Goal: Information Seeking & Learning: Find contact information

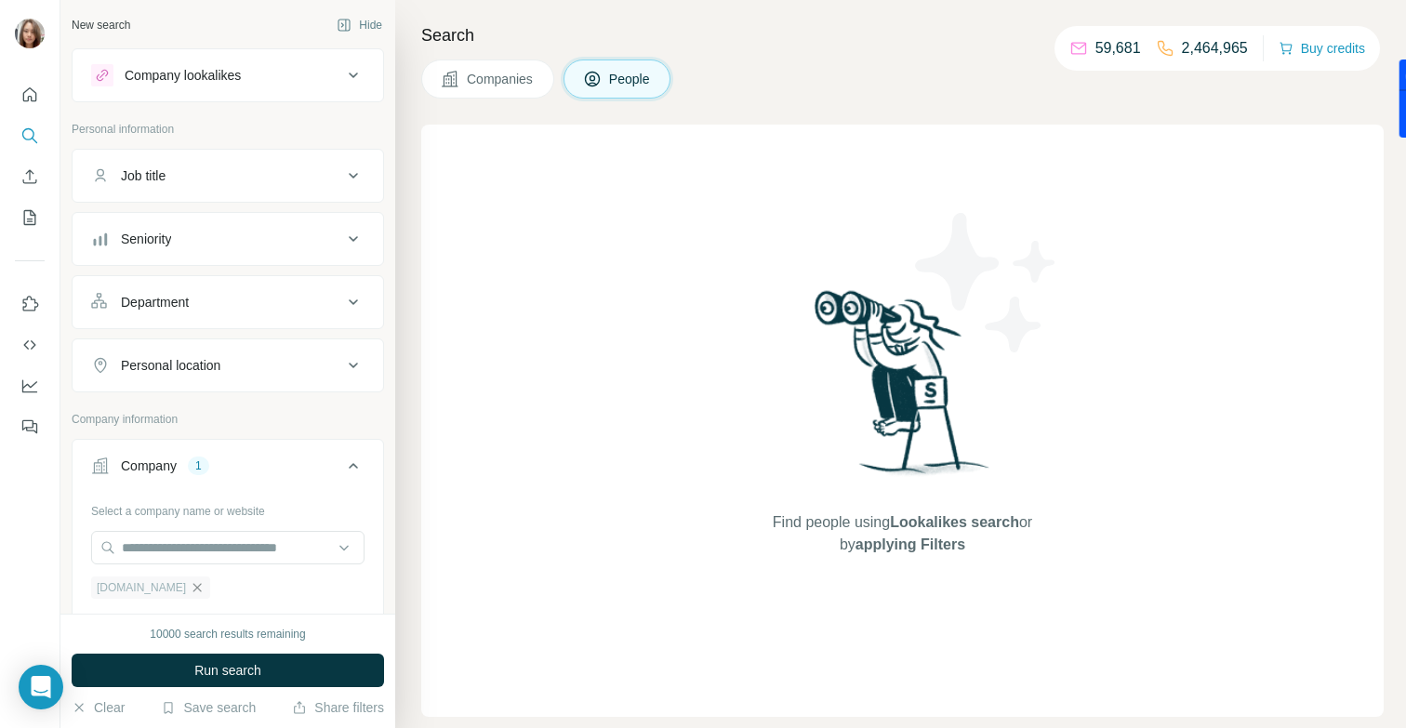
click at [204, 592] on icon "button" at bounding box center [197, 587] width 15 height 15
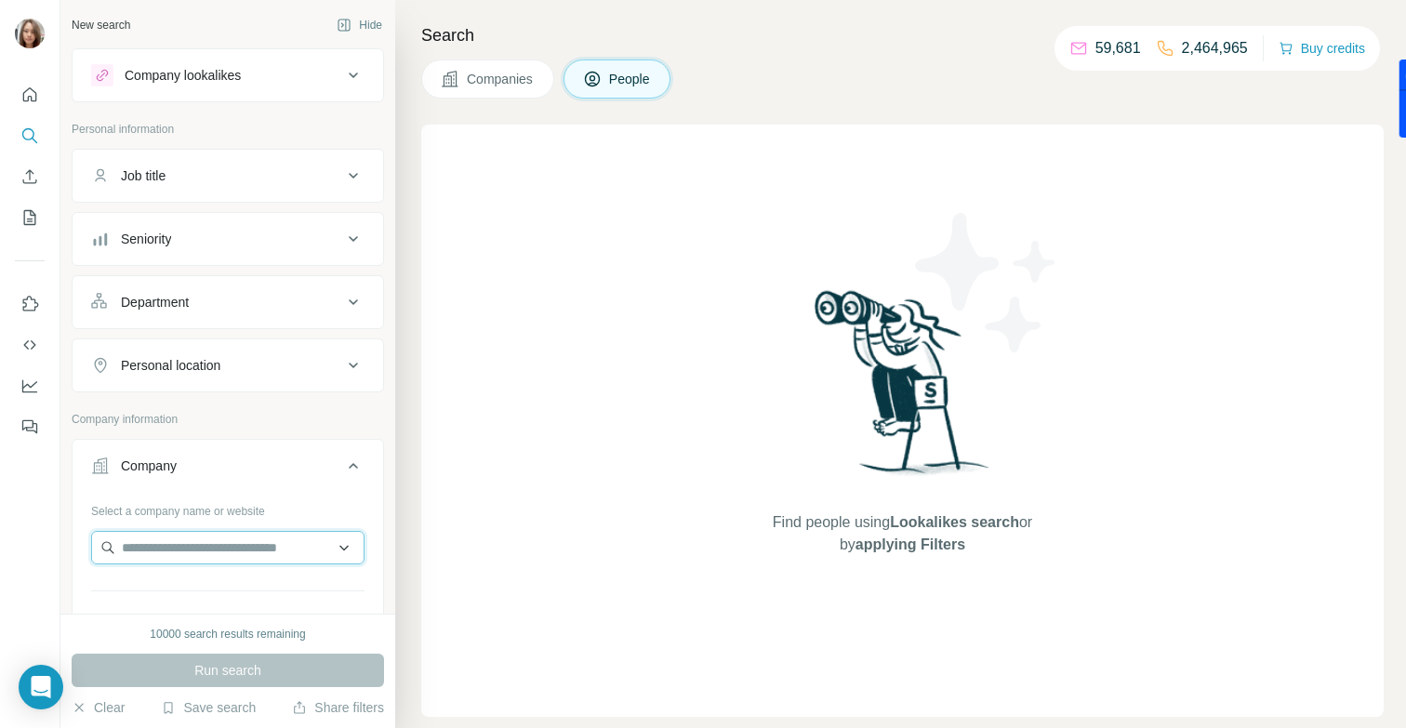
click at [127, 545] on input "text" at bounding box center [227, 547] width 273 height 33
paste input "**********"
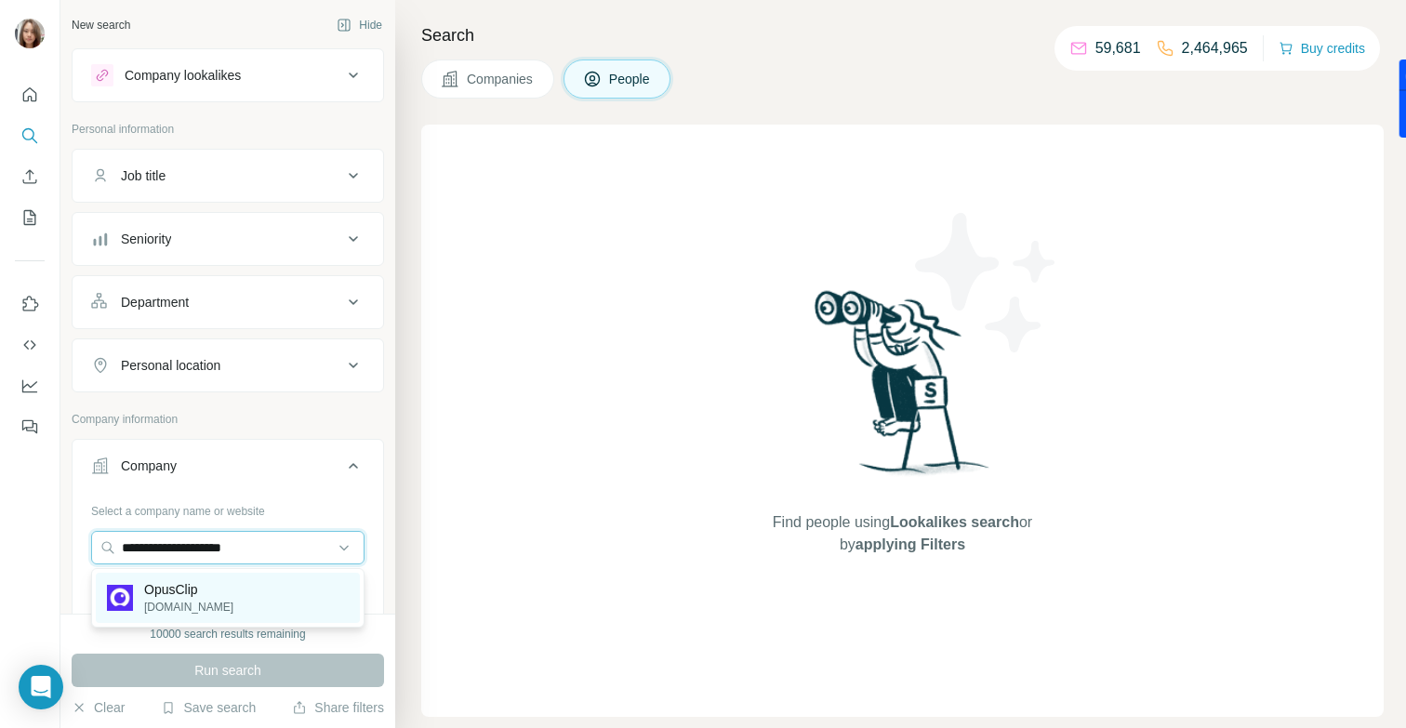
type input "**********"
click at [156, 599] on p "[DOMAIN_NAME]" at bounding box center [188, 607] width 89 height 17
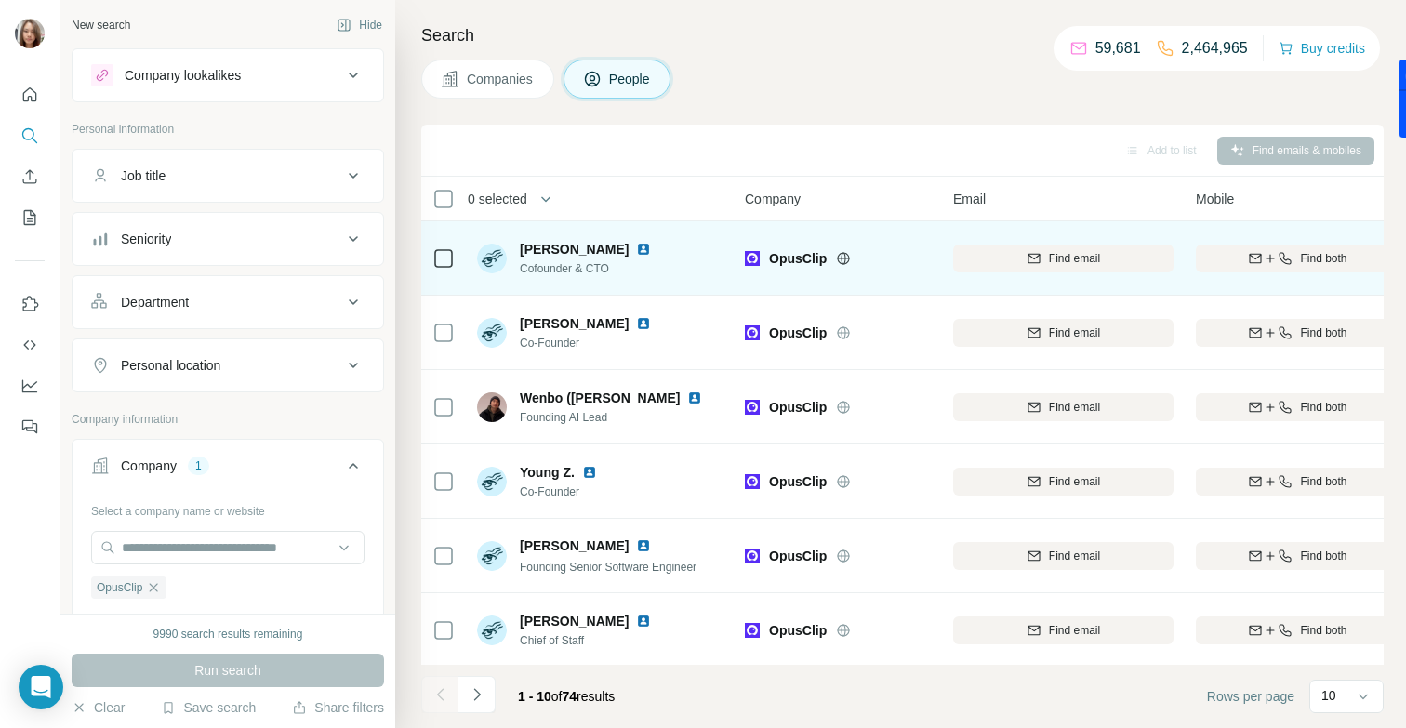
click at [1272, 274] on div "Find both" at bounding box center [1298, 258] width 204 height 51
click at [1268, 260] on icon "button" at bounding box center [1270, 258] width 15 height 15
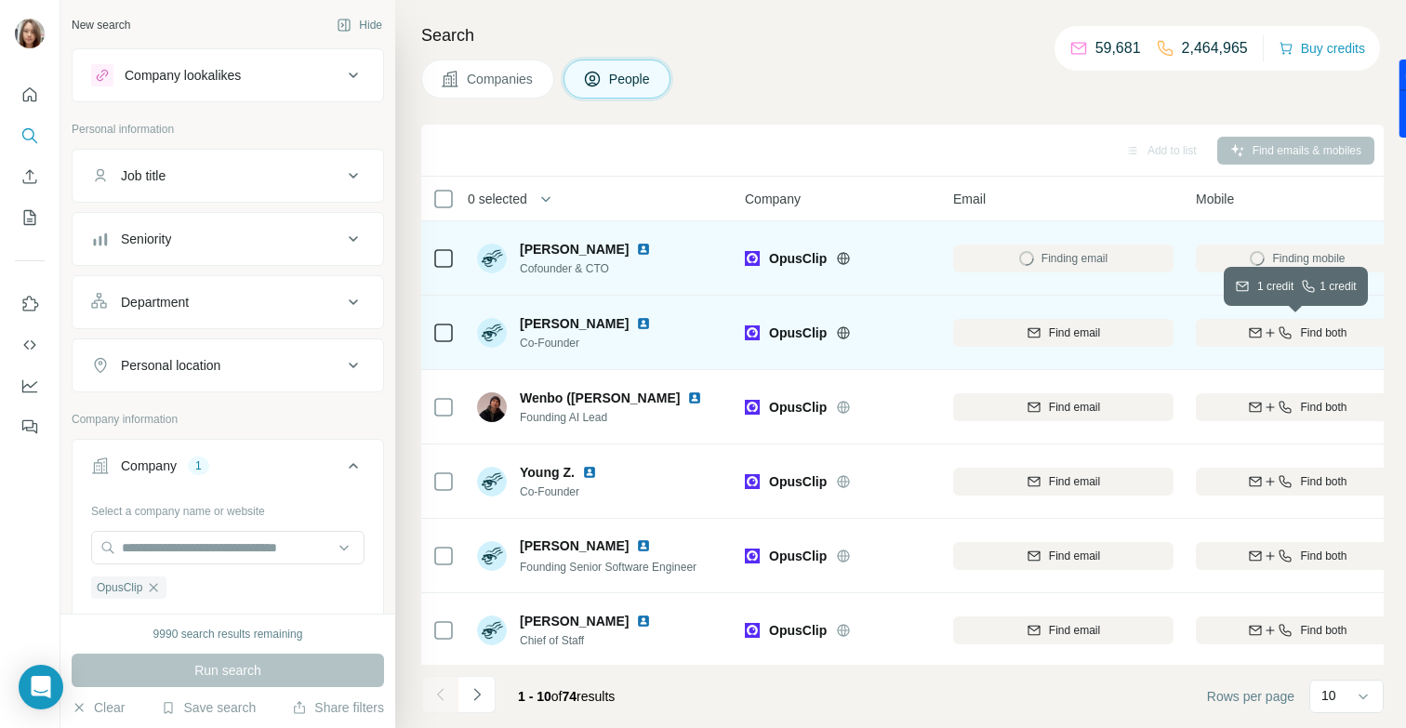
click at [1264, 329] on icon "button" at bounding box center [1270, 333] width 15 height 15
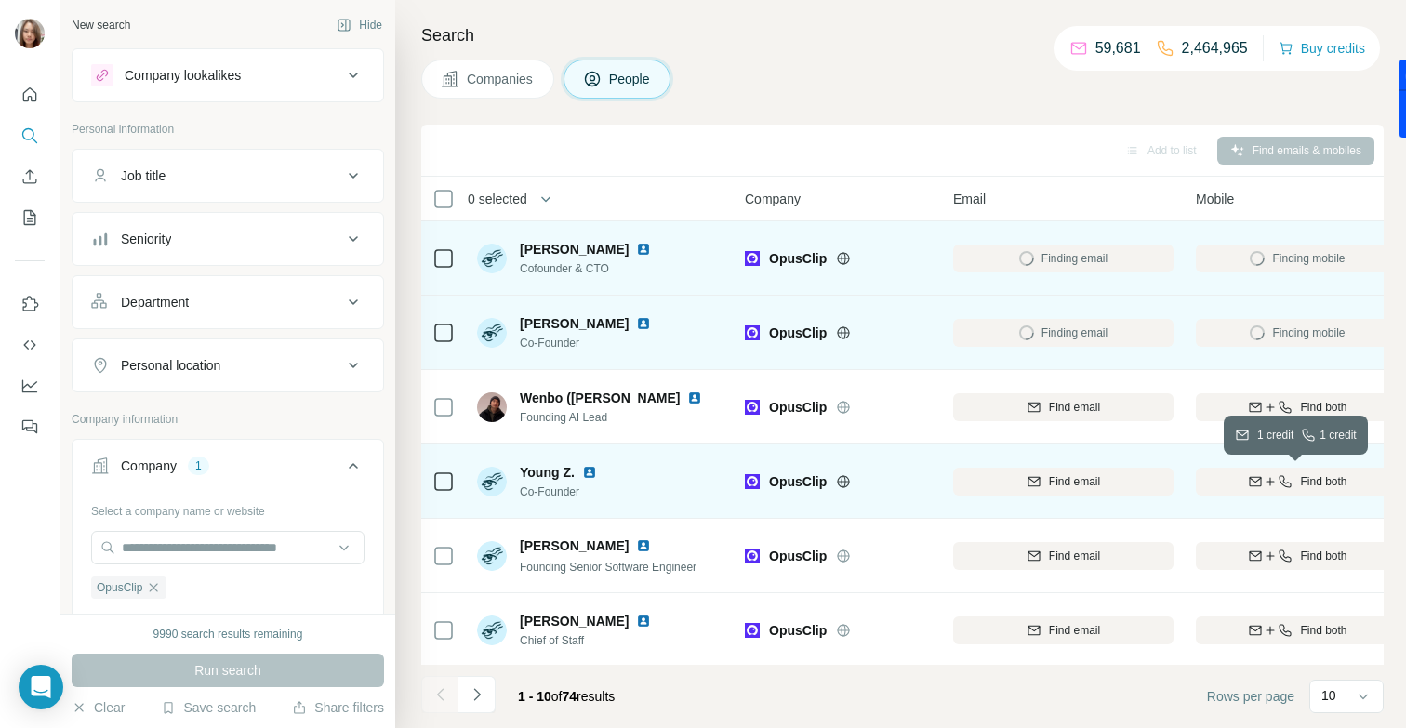
click at [1253, 483] on icon "button" at bounding box center [1255, 481] width 15 height 15
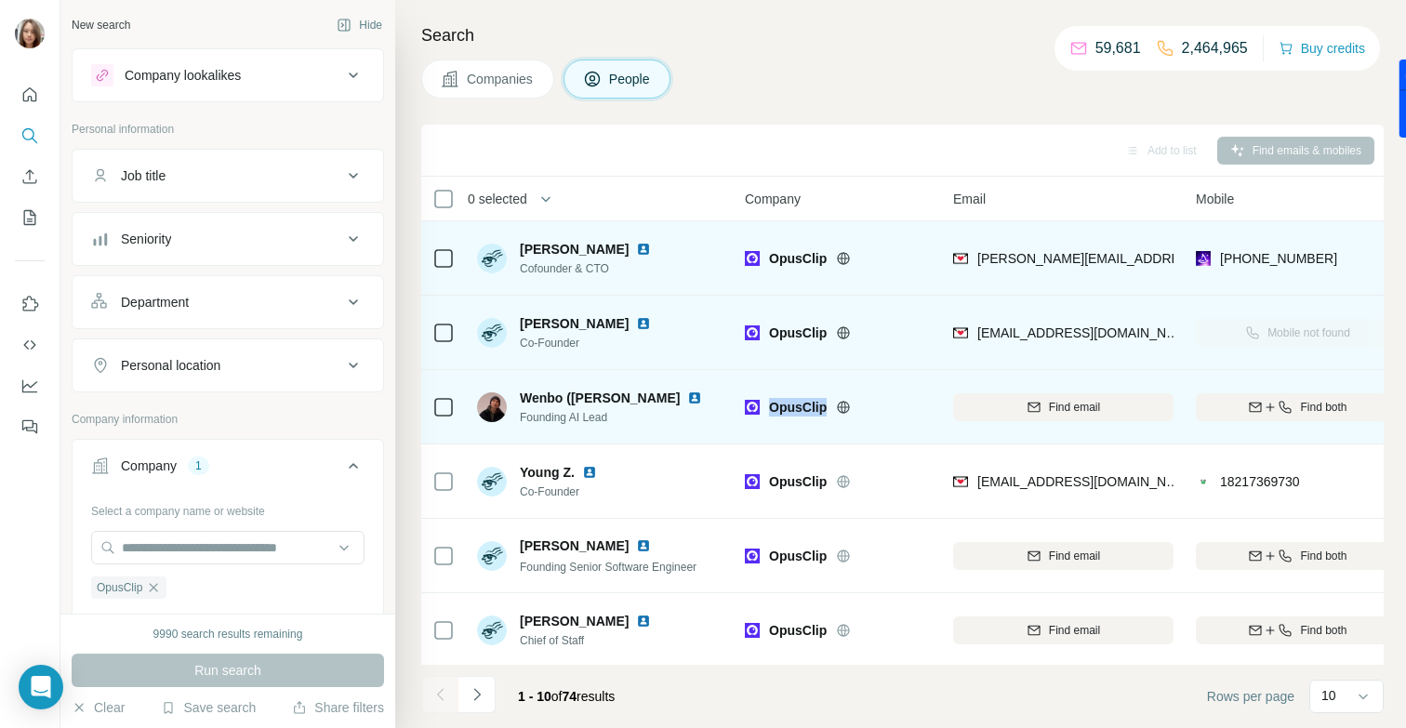
drag, startPoint x: 828, startPoint y: 416, endPoint x: 769, endPoint y: 409, distance: 59.0
click at [769, 409] on div "OpusClip" at bounding box center [838, 406] width 186 height 51
copy span "OpusClip"
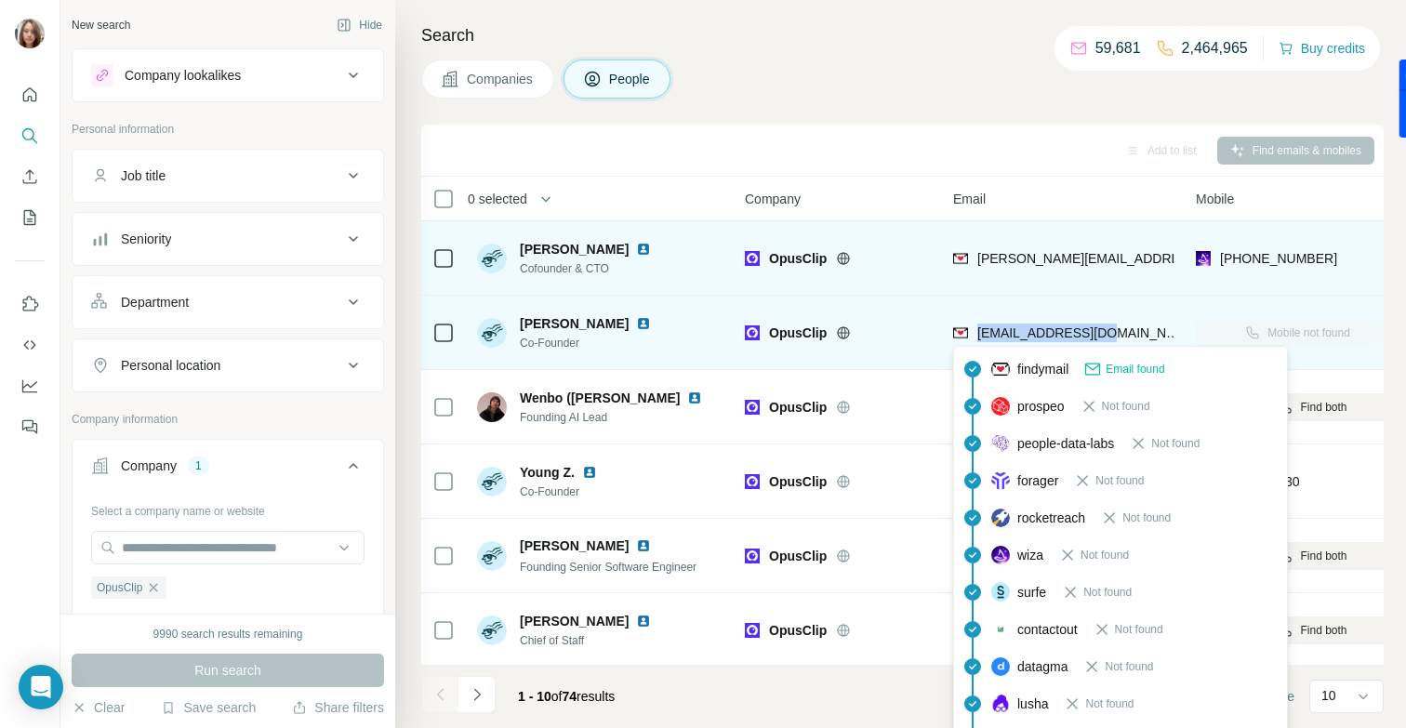
drag, startPoint x: 1125, startPoint y: 330, endPoint x: 977, endPoint y: 332, distance: 148.8
click at [977, 332] on div "[EMAIL_ADDRESS][DOMAIN_NAME]" at bounding box center [1063, 332] width 220 height 51
copy span "[EMAIL_ADDRESS][DOMAIN_NAME]"
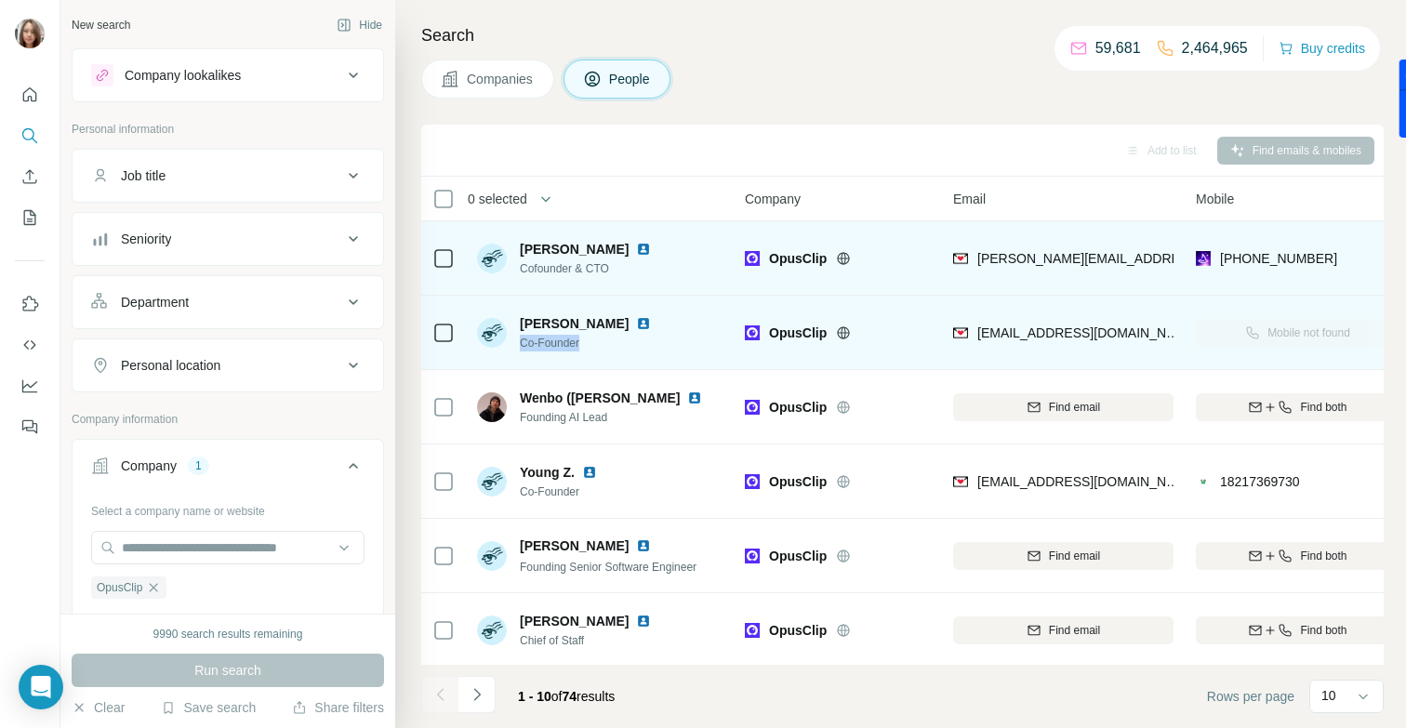
drag, startPoint x: 586, startPoint y: 342, endPoint x: 514, endPoint y: 337, distance: 71.8
click at [514, 337] on div "[PERSON_NAME] Co-Founder" at bounding box center [575, 332] width 196 height 37
copy span "Co-Founder"
click at [673, 358] on td "[PERSON_NAME] Co-Founder" at bounding box center [601, 333] width 270 height 74
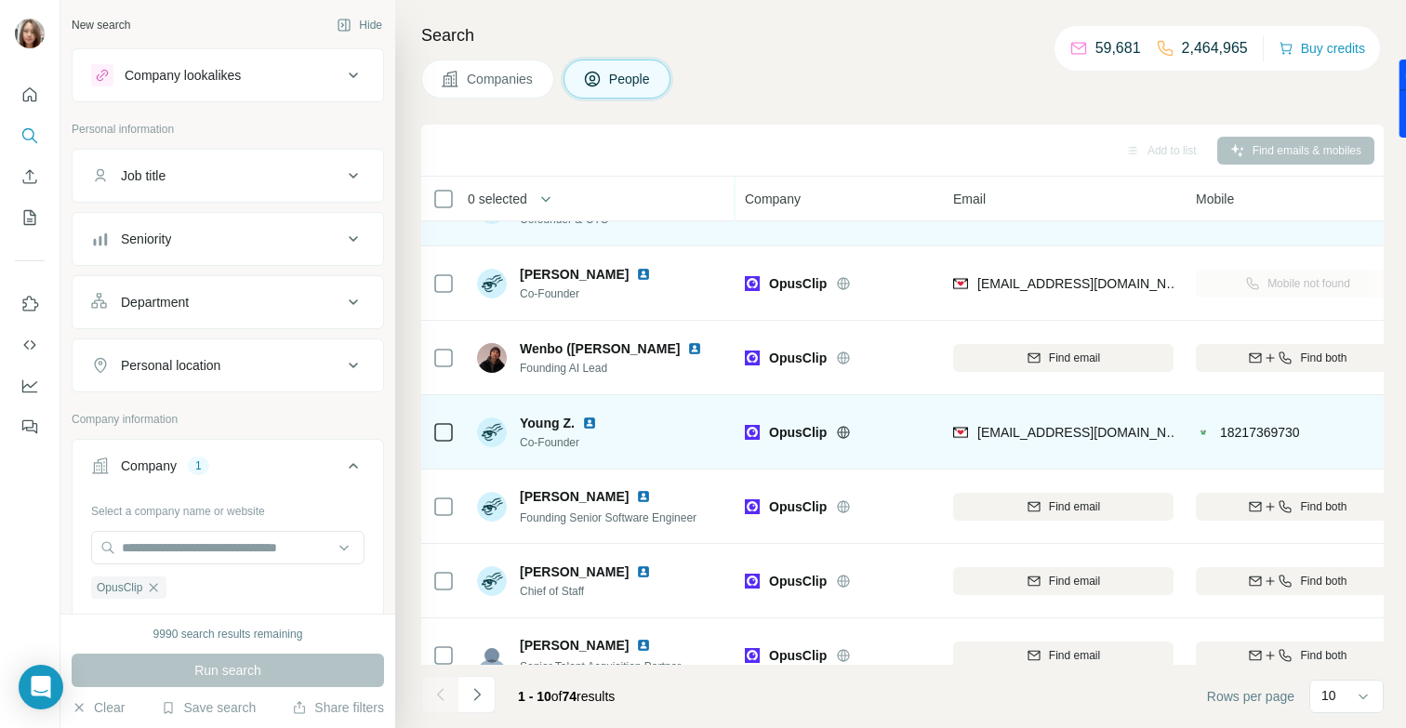
scroll to position [73, 0]
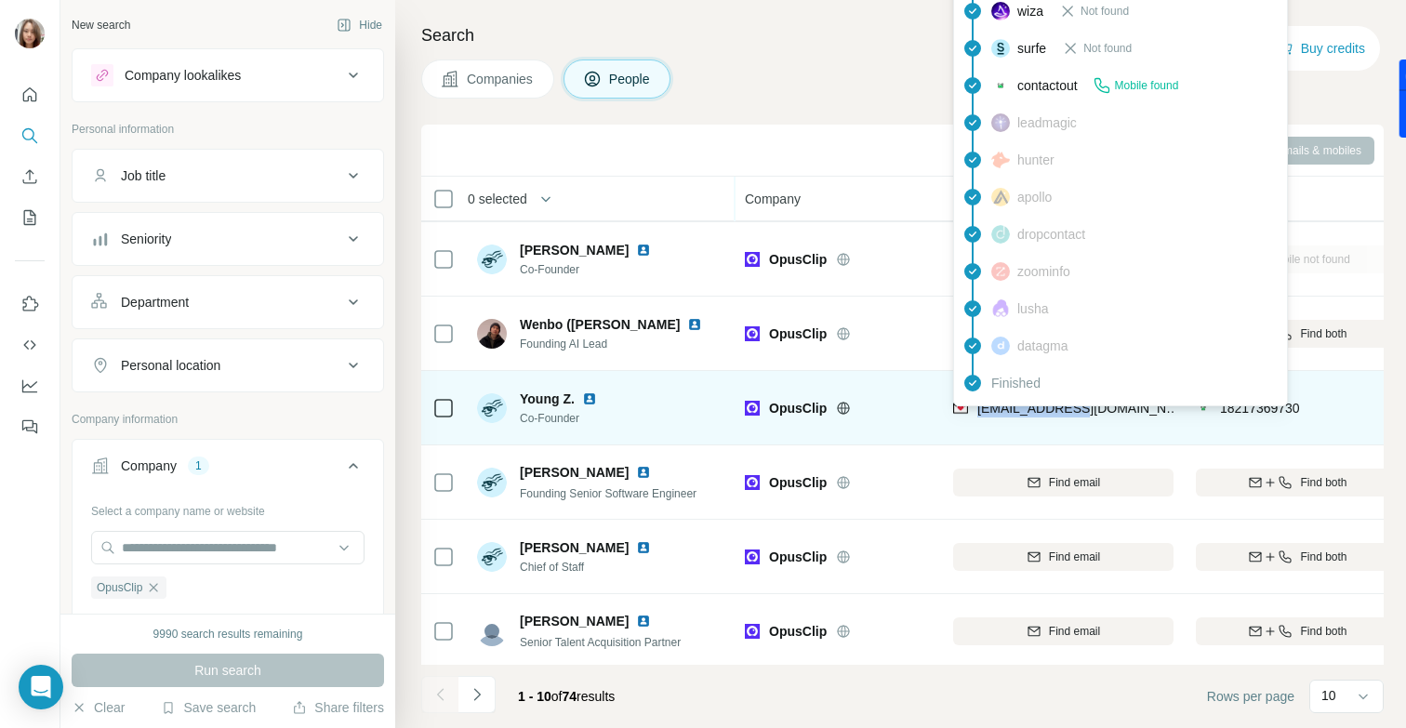
drag, startPoint x: 1100, startPoint y: 405, endPoint x: 979, endPoint y: 407, distance: 120.9
click at [979, 407] on div "[EMAIL_ADDRESS][DOMAIN_NAME]" at bounding box center [1063, 407] width 220 height 51
copy span "[EMAIL_ADDRESS][DOMAIN_NAME]"
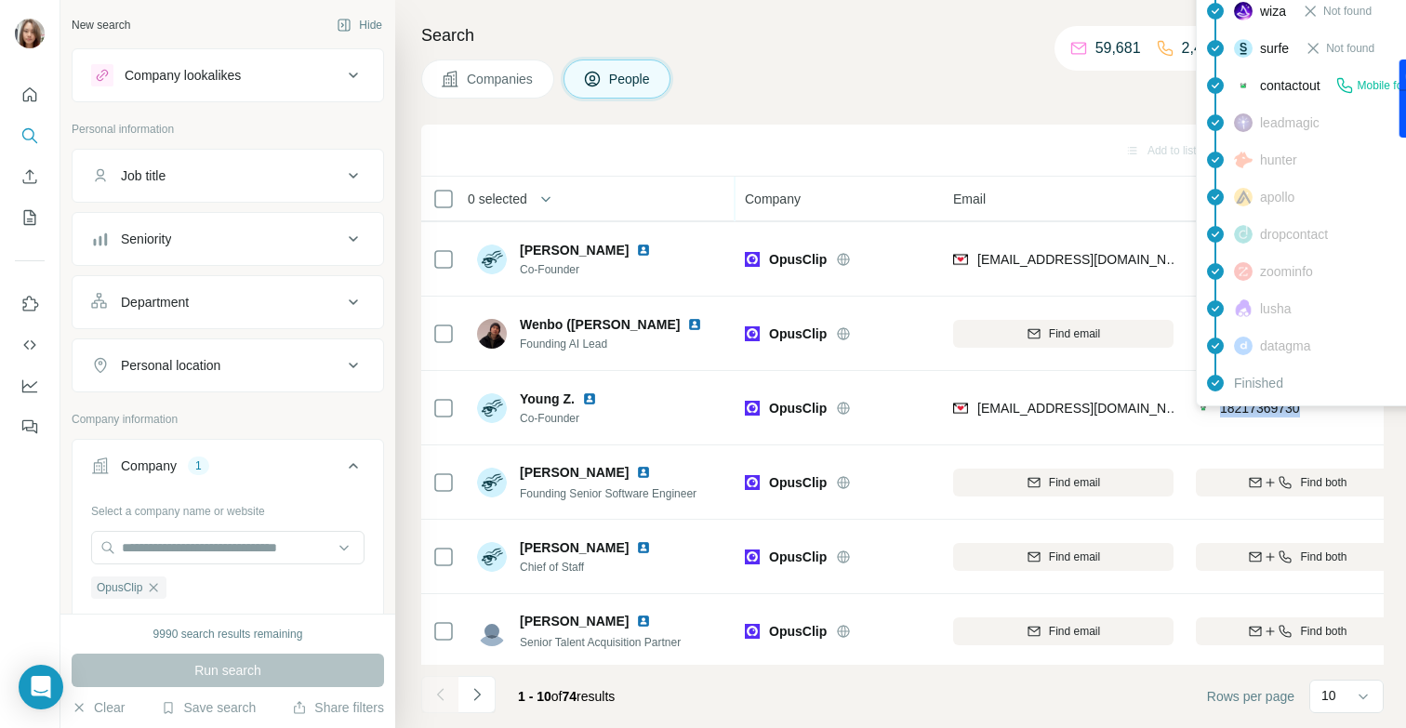
drag, startPoint x: 1311, startPoint y: 405, endPoint x: 1217, endPoint y: 410, distance: 94.1
click at [1217, 410] on div "18217369730" at bounding box center [1298, 407] width 204 height 51
click at [1217, 410] on div "18217369730" at bounding box center [1248, 408] width 104 height 19
click at [1232, 436] on td "18217369730" at bounding box center [1298, 408] width 226 height 74
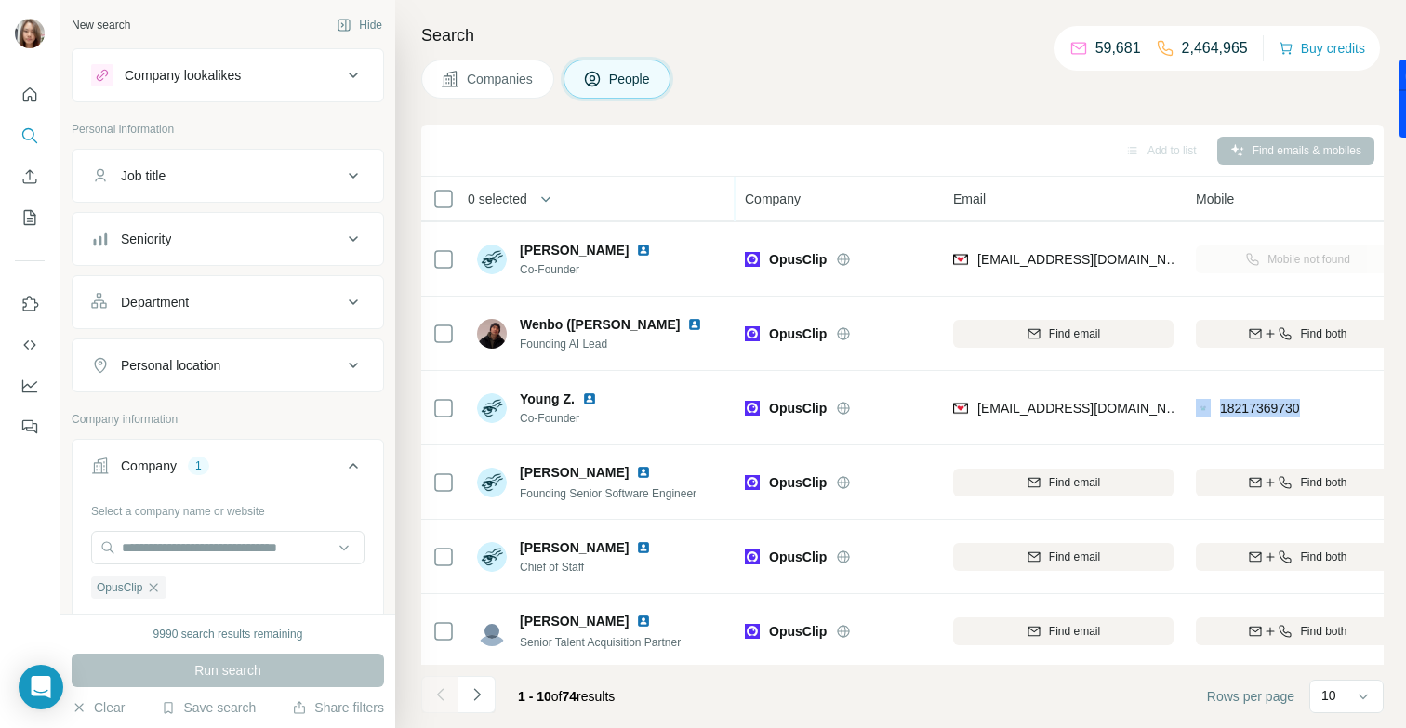
drag, startPoint x: 1214, startPoint y: 413, endPoint x: 1321, endPoint y: 410, distance: 107.0
click at [1321, 410] on div "18217369730" at bounding box center [1298, 407] width 204 height 51
copy div "18217369730"
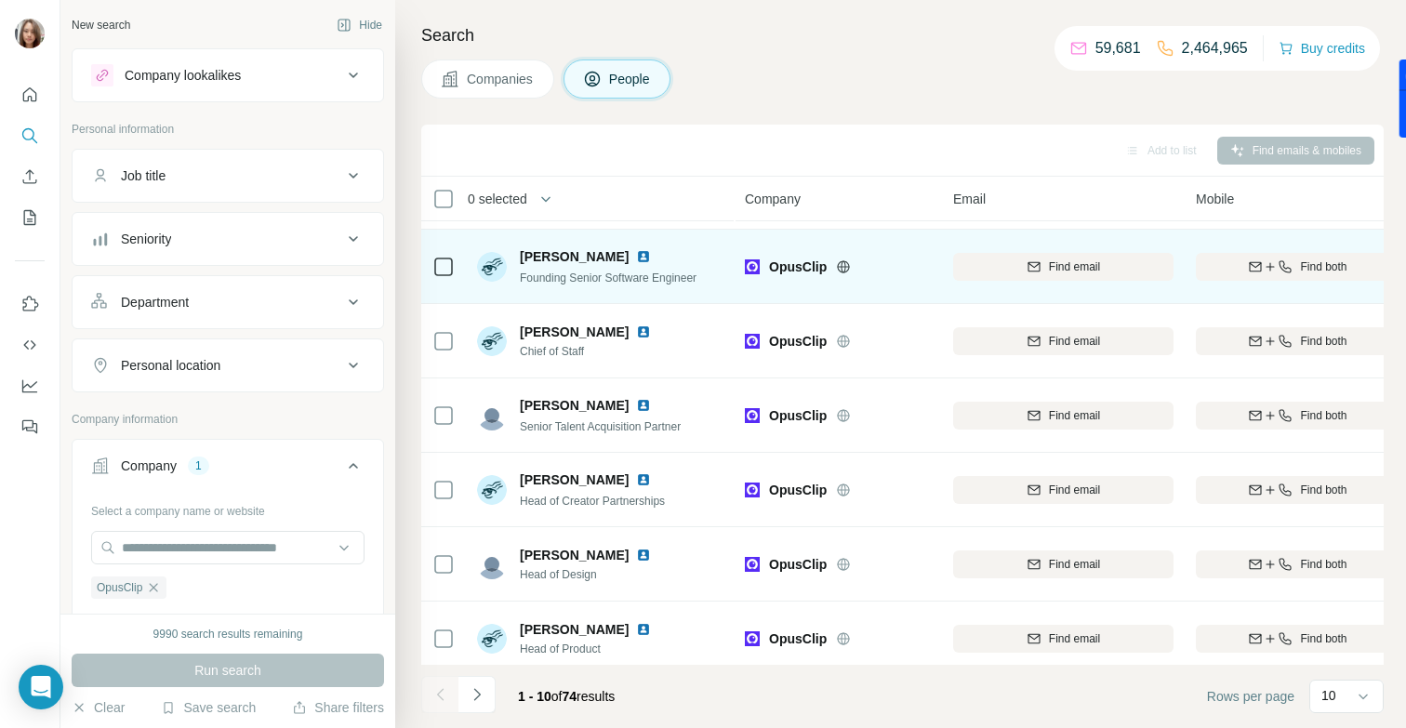
scroll to position [300, 0]
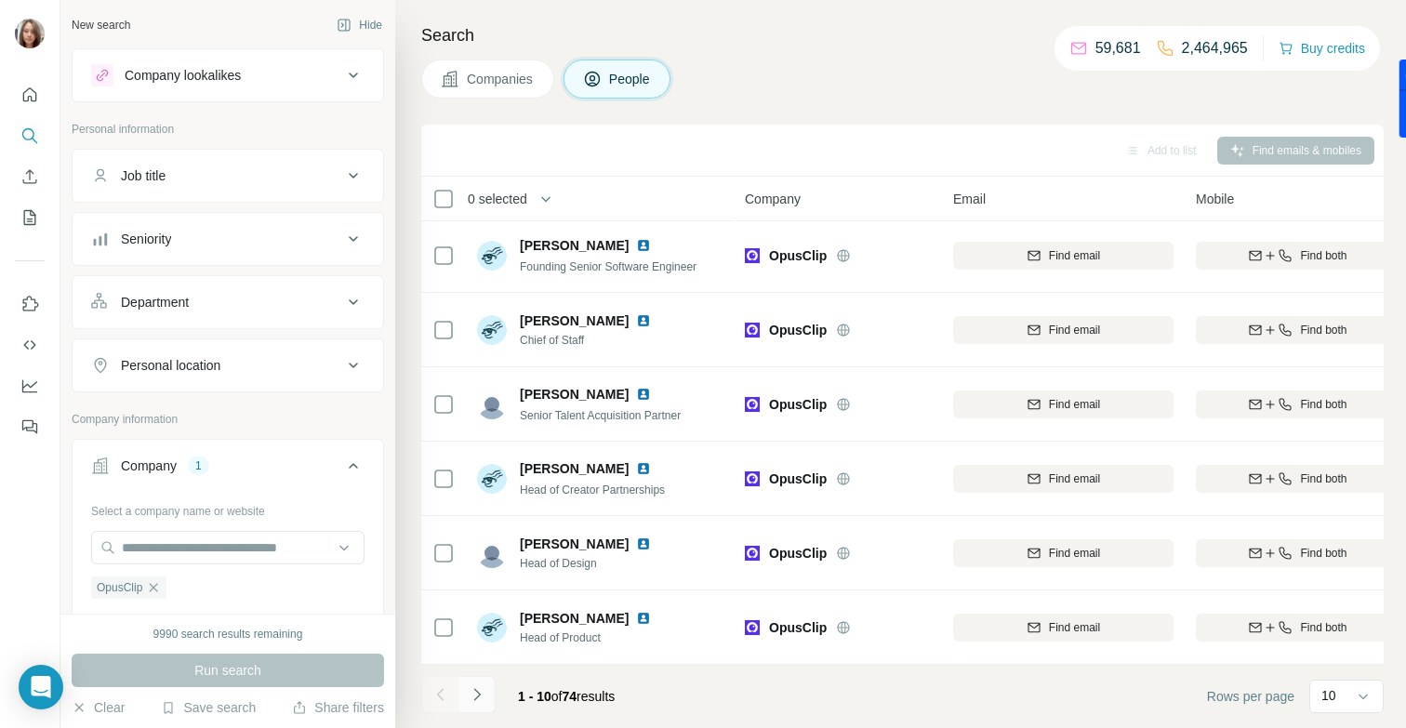
click at [485, 701] on icon "Navigate to next page" at bounding box center [477, 694] width 19 height 19
click at [485, 690] on icon "Navigate to next page" at bounding box center [477, 694] width 19 height 19
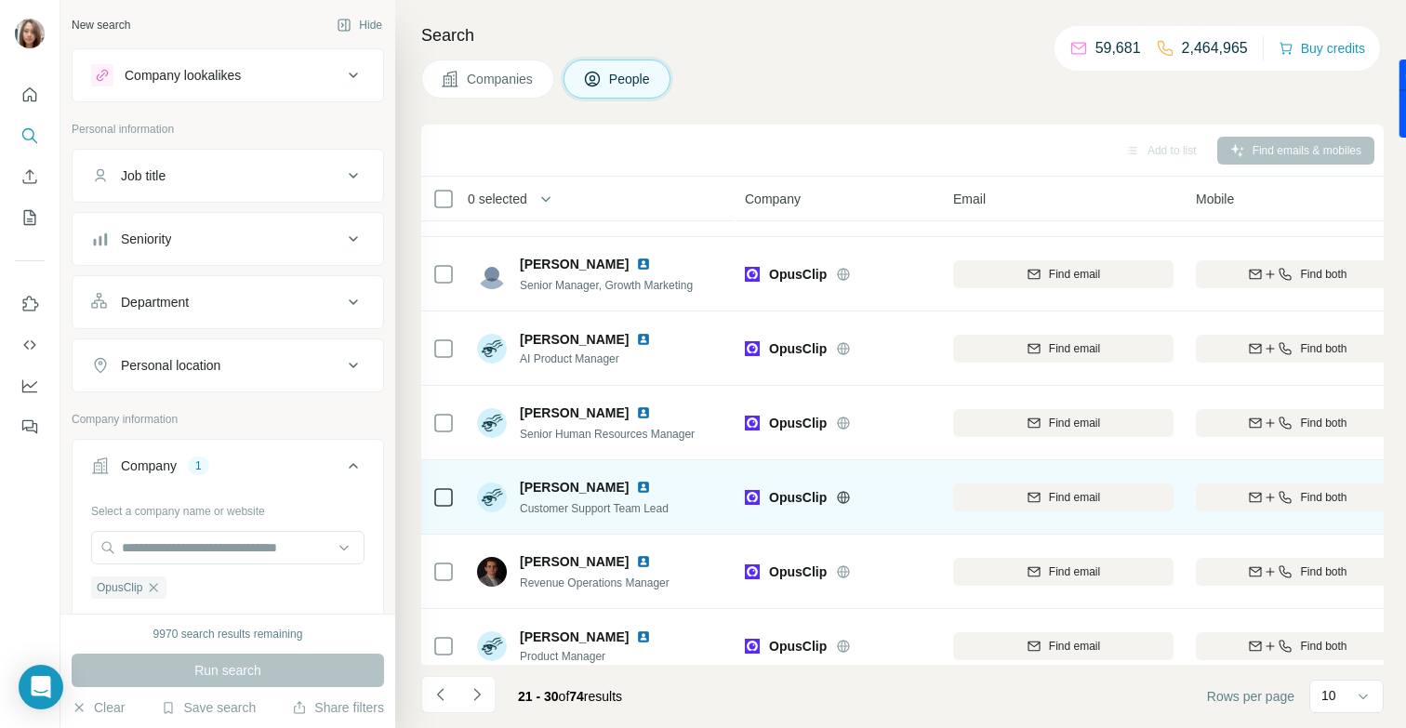
scroll to position [0, 0]
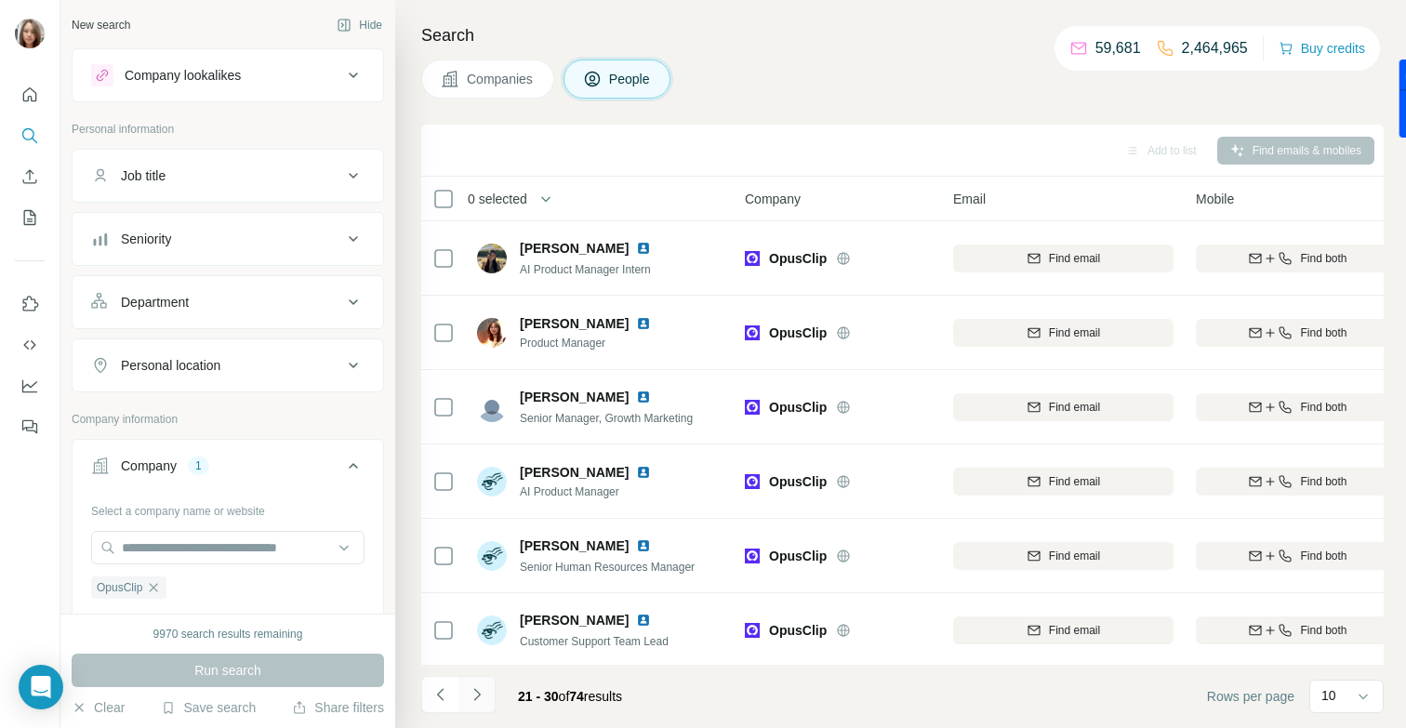
click at [474, 697] on icon "Navigate to next page" at bounding box center [477, 694] width 19 height 19
click at [474, 698] on icon "Navigate to next page" at bounding box center [477, 694] width 19 height 19
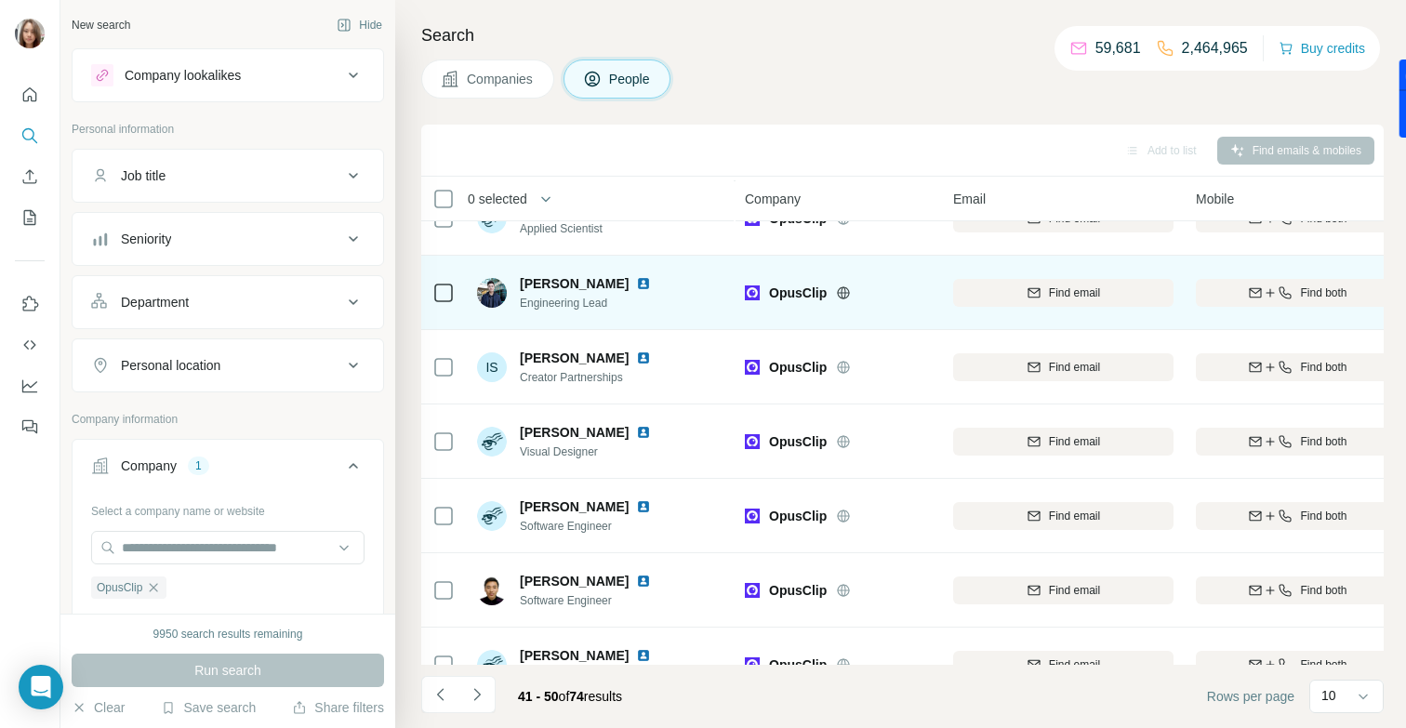
scroll to position [300, 0]
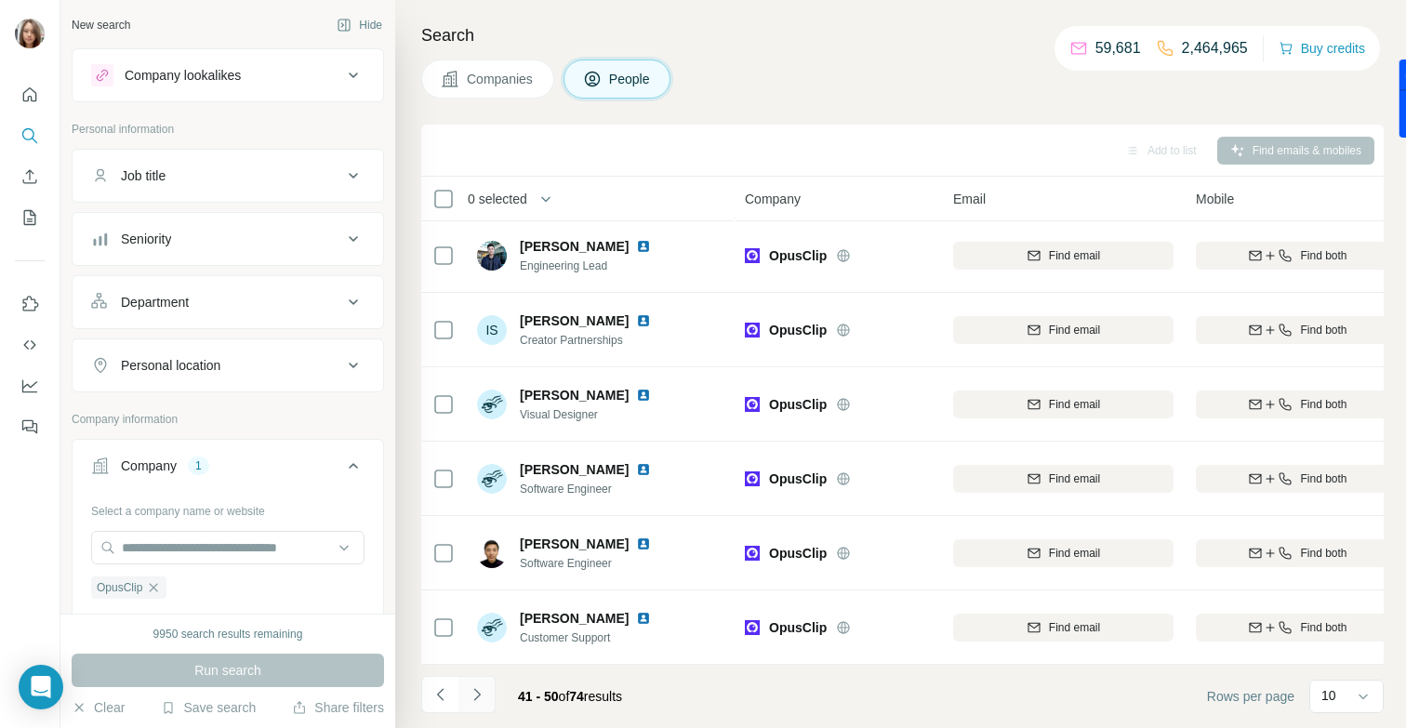
click at [485, 695] on icon "Navigate to next page" at bounding box center [477, 694] width 19 height 19
click at [157, 589] on icon "button" at bounding box center [153, 587] width 15 height 15
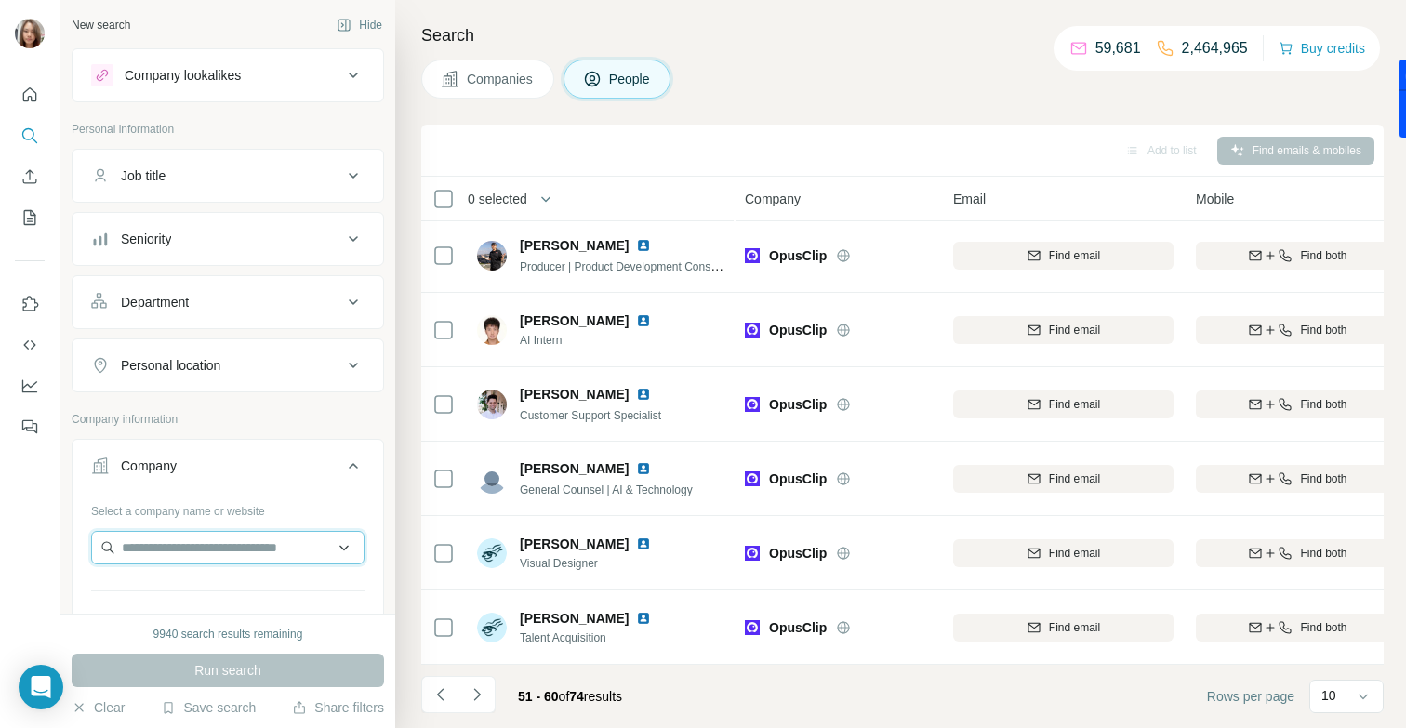
click at [146, 552] on input "text" at bounding box center [227, 547] width 273 height 33
paste input "**********"
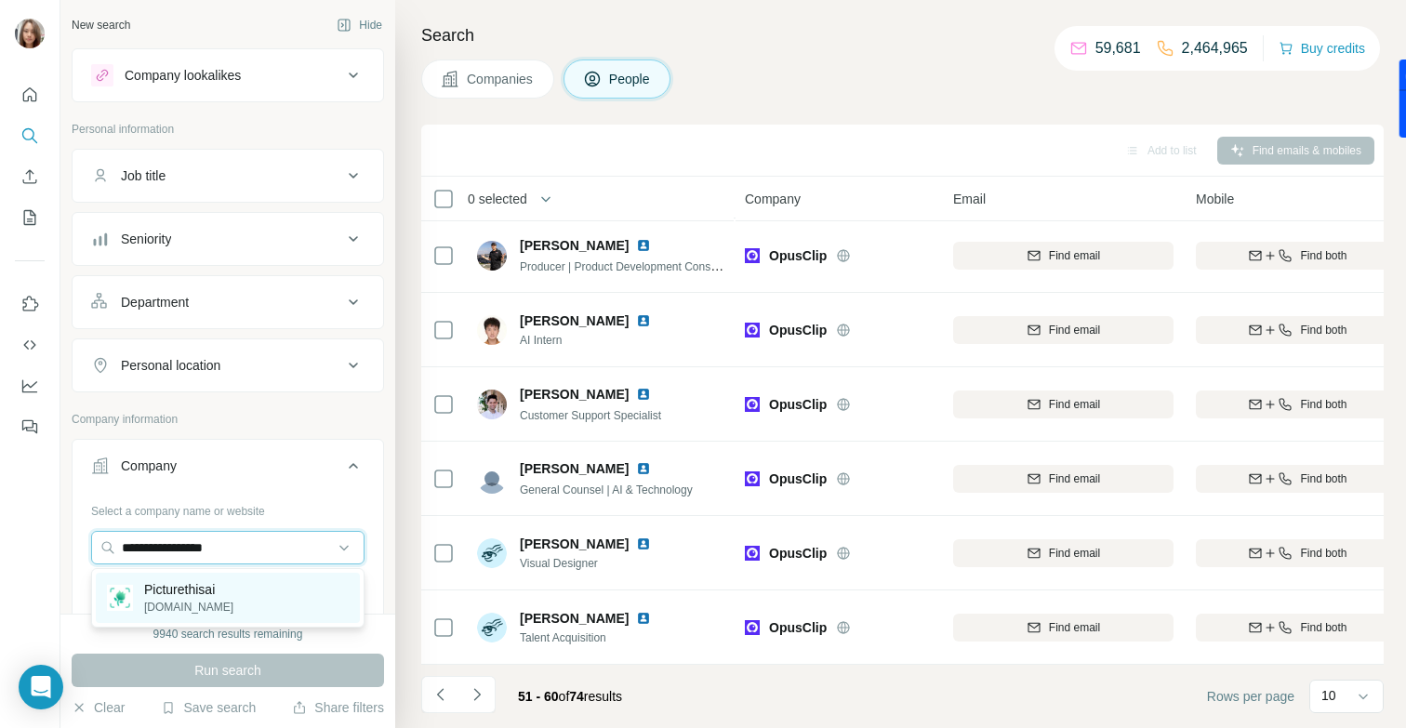
type input "**********"
click at [207, 592] on p "Picturethisai" at bounding box center [188, 589] width 89 height 19
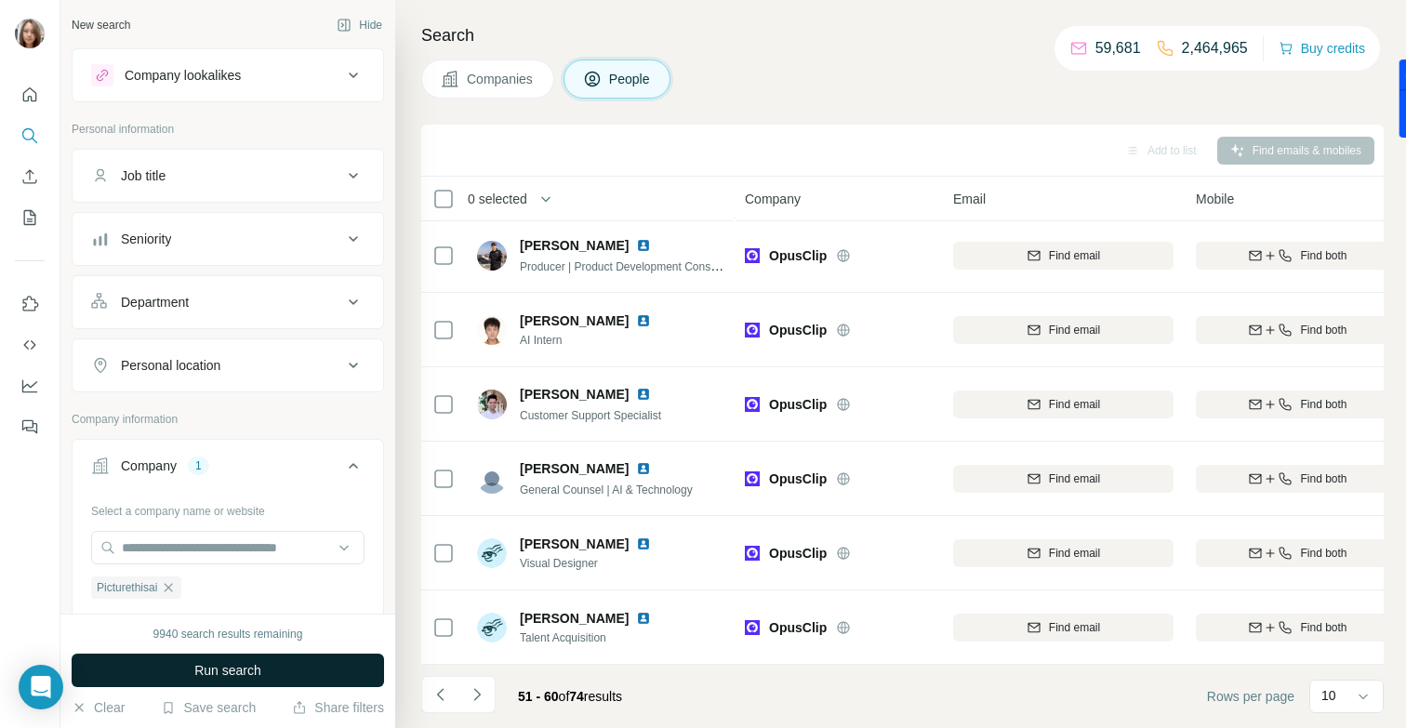
click at [216, 673] on span "Run search" at bounding box center [227, 670] width 67 height 19
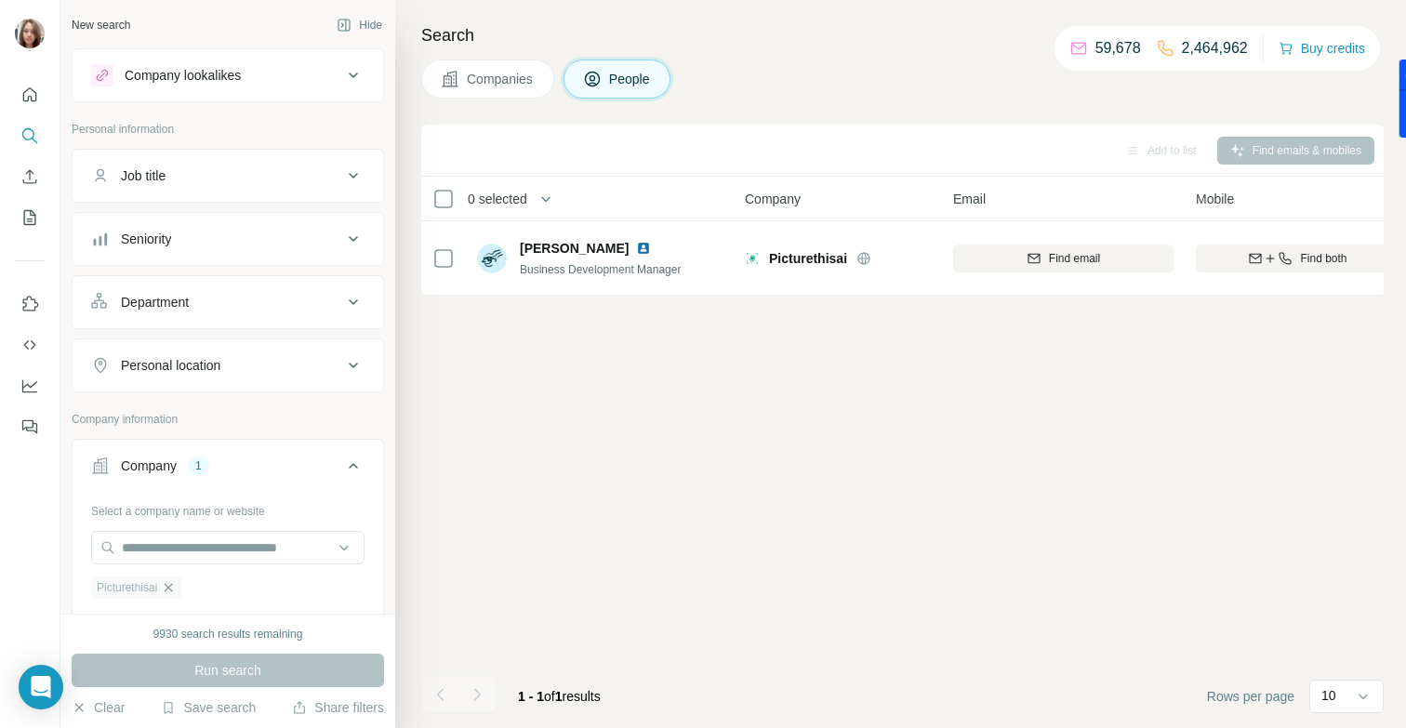
click at [169, 588] on icon "button" at bounding box center [168, 587] width 15 height 15
click at [161, 551] on input "text" at bounding box center [227, 547] width 273 height 33
paste input "******"
type input "******"
drag, startPoint x: 172, startPoint y: 548, endPoint x: 98, endPoint y: 546, distance: 74.4
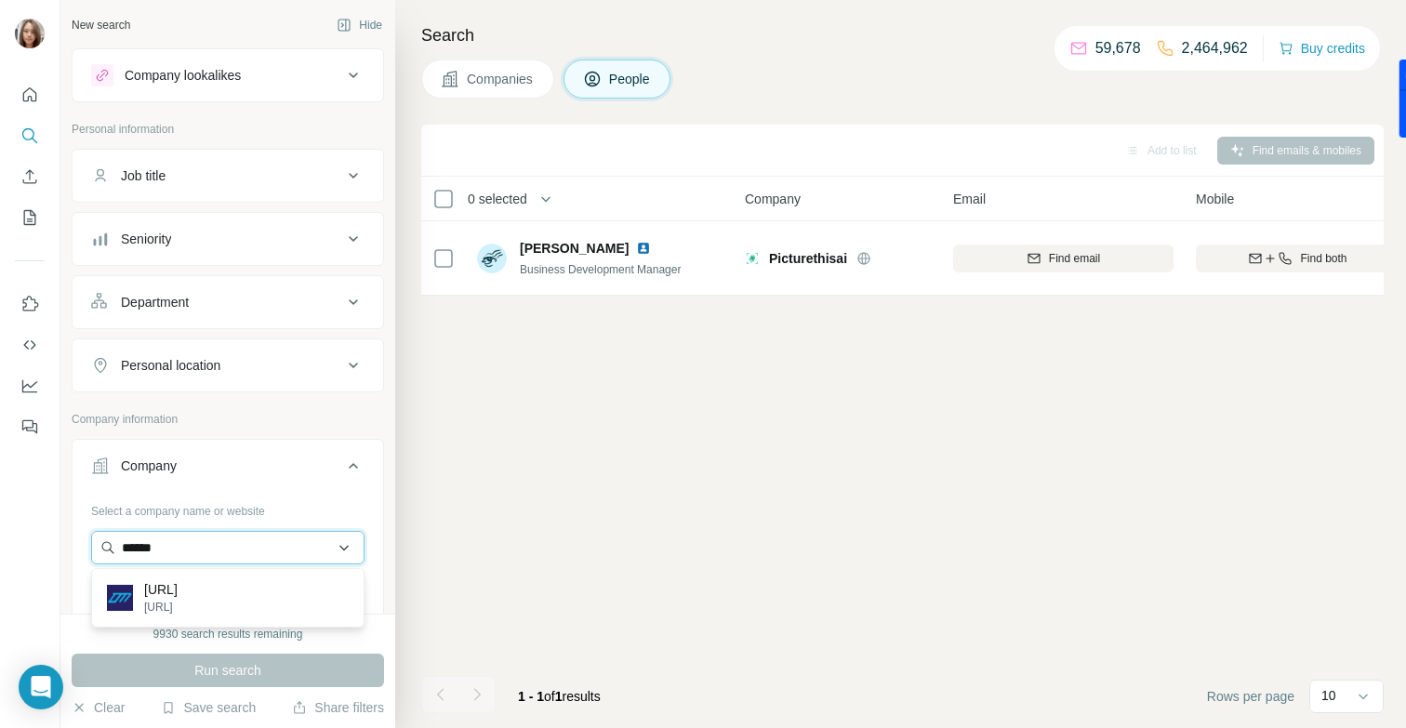
click at [98, 546] on input "******" at bounding box center [227, 547] width 273 height 33
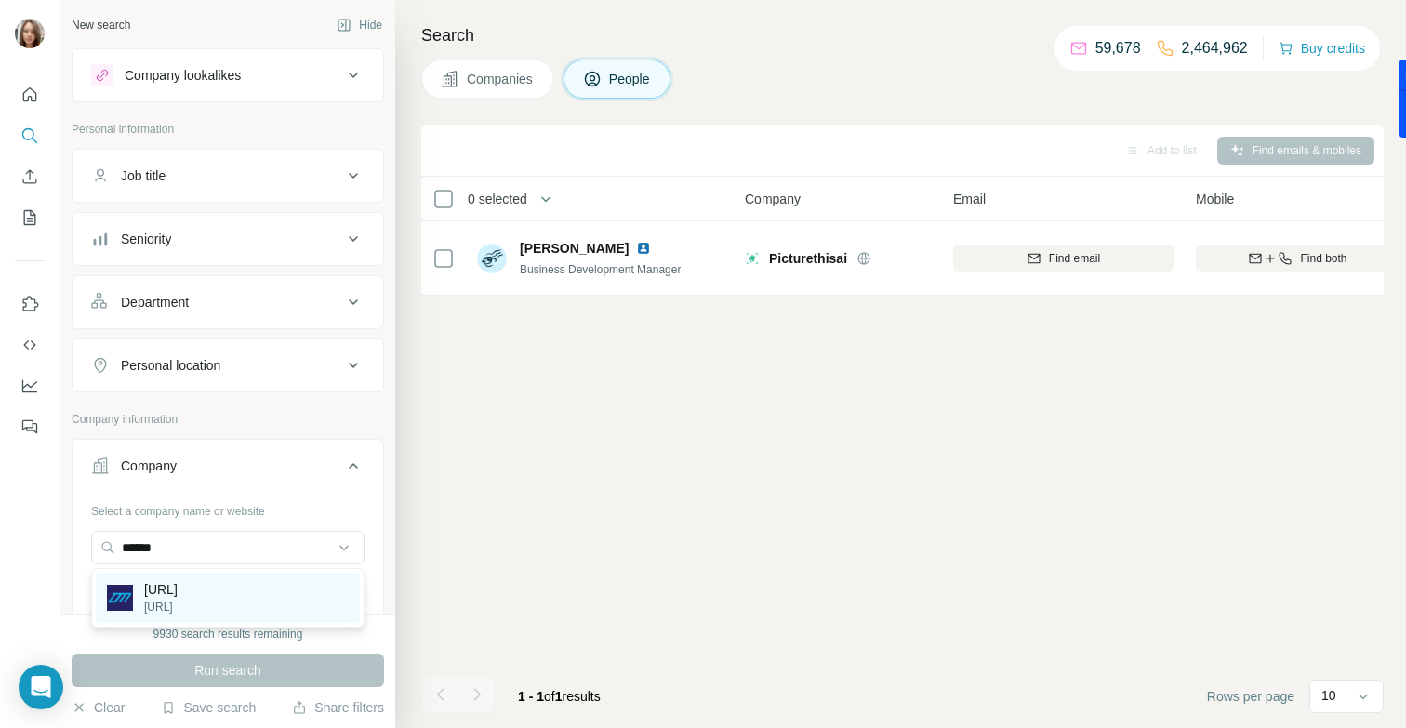
click at [175, 602] on p "[URL]" at bounding box center [160, 607] width 33 height 17
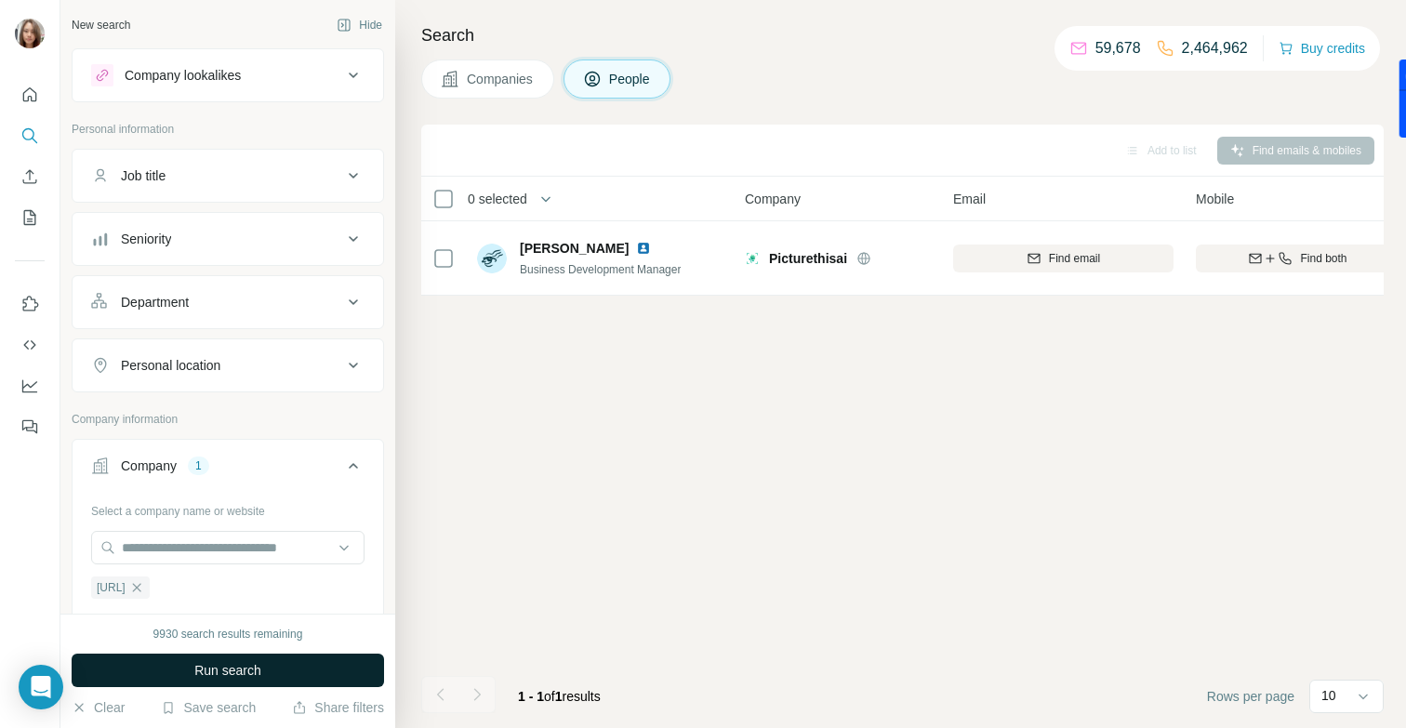
click at [224, 661] on span "Run search" at bounding box center [227, 670] width 67 height 19
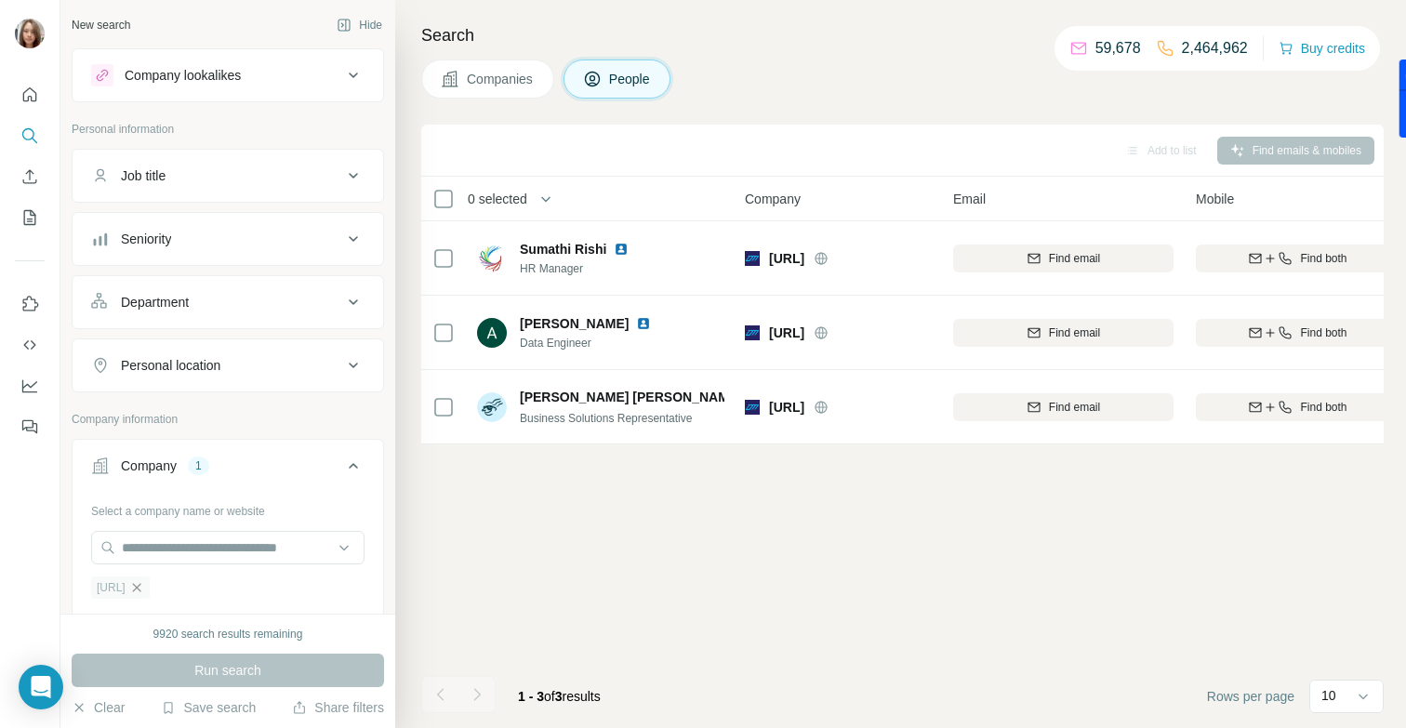
click at [144, 589] on icon "button" at bounding box center [136, 587] width 15 height 15
click at [157, 548] on input "text" at bounding box center [227, 547] width 273 height 33
paste input "**********"
drag, startPoint x: 221, startPoint y: 546, endPoint x: 147, endPoint y: 546, distance: 74.4
click at [147, 546] on input "**********" at bounding box center [227, 547] width 273 height 33
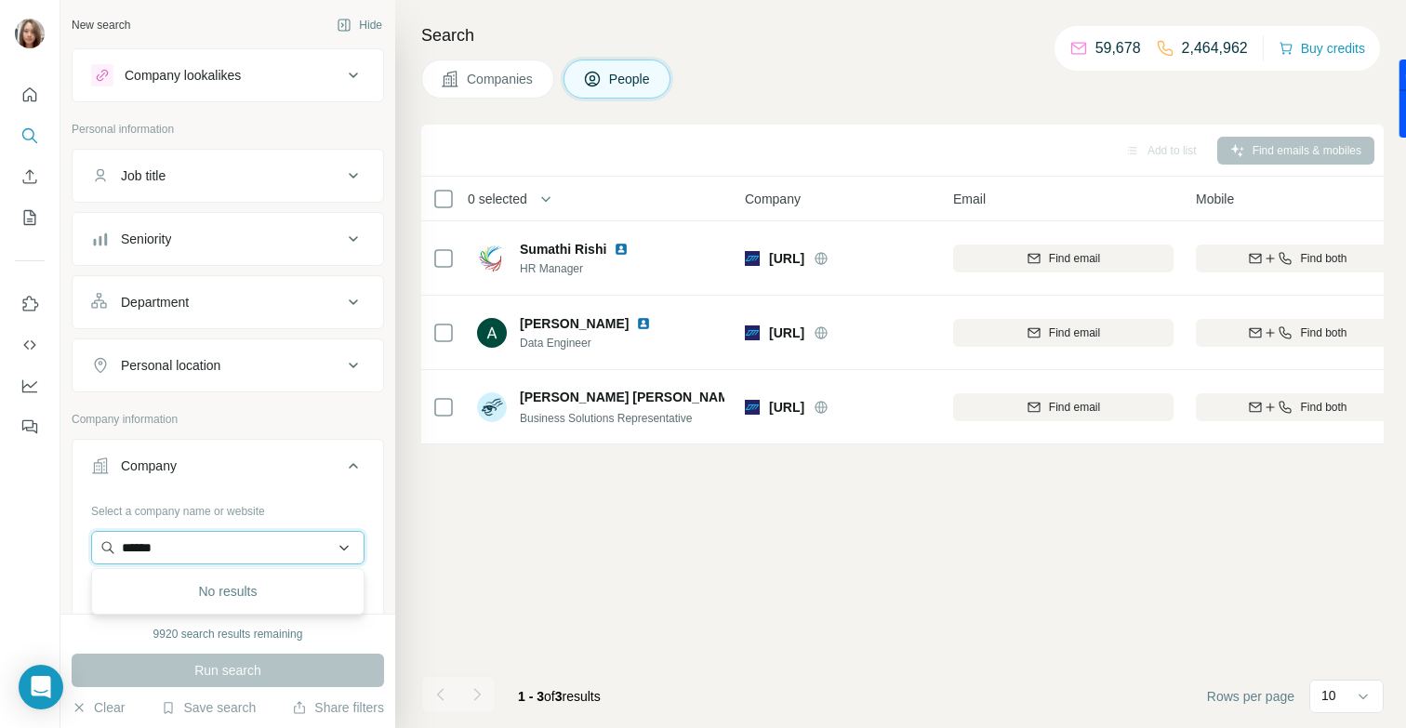
click at [173, 541] on input "******" at bounding box center [227, 547] width 273 height 33
drag, startPoint x: 166, startPoint y: 548, endPoint x: 37, endPoint y: 547, distance: 129.3
click at [37, 547] on div "New search Hide Company lookalikes Personal information Job title Seniority Dep…" at bounding box center [703, 364] width 1406 height 728
paste input "**********"
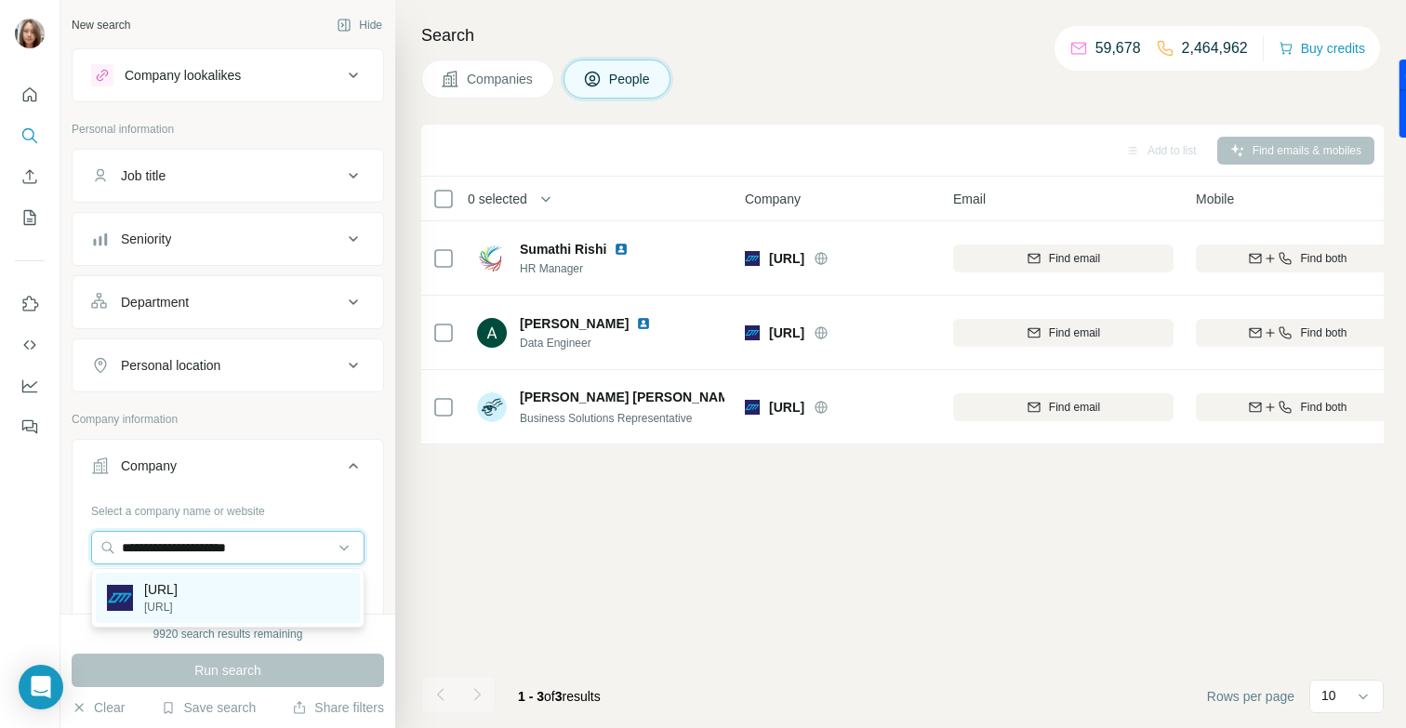
type input "**********"
click at [178, 586] on p "[URL]" at bounding box center [160, 589] width 33 height 19
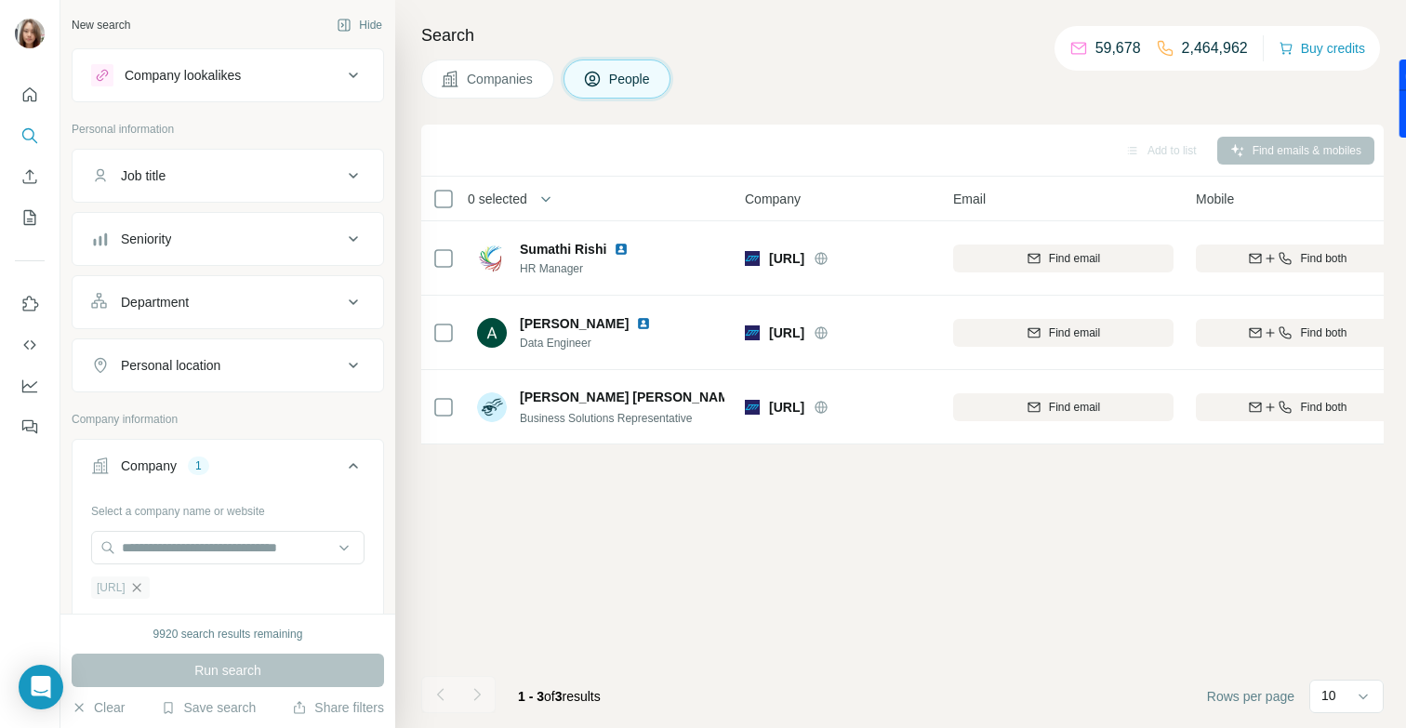
click at [144, 586] on icon "button" at bounding box center [136, 587] width 15 height 15
